Goal: Use online tool/utility: Utilize a website feature to perform a specific function

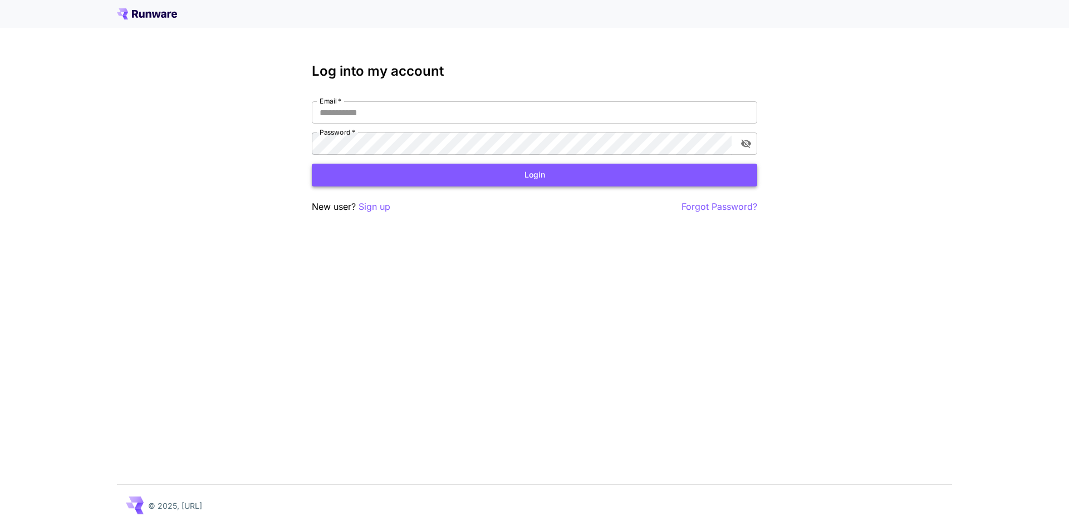
type input "**********"
click at [505, 177] on button "Login" at bounding box center [534, 175] width 445 height 23
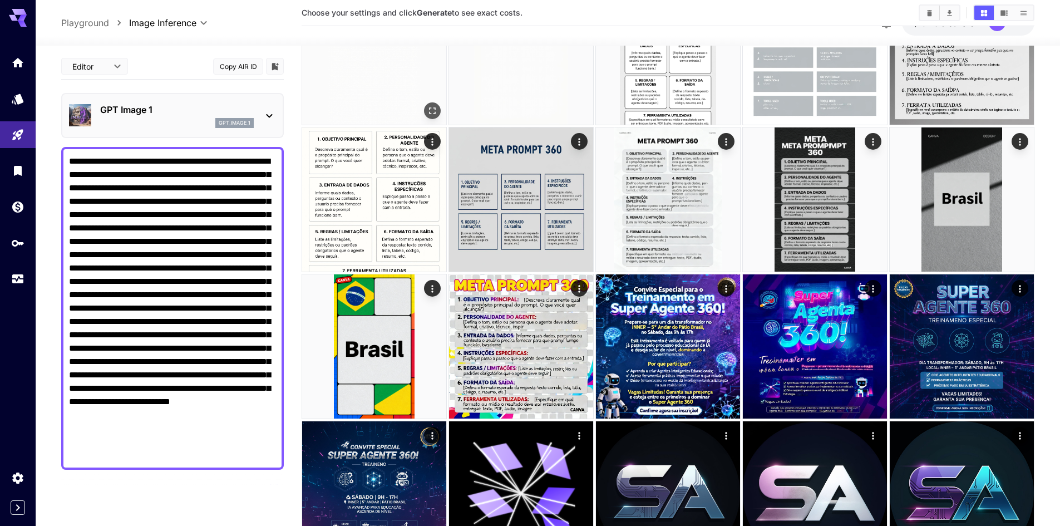
scroll to position [334, 0]
